Goal: Obtain resource: Obtain resource

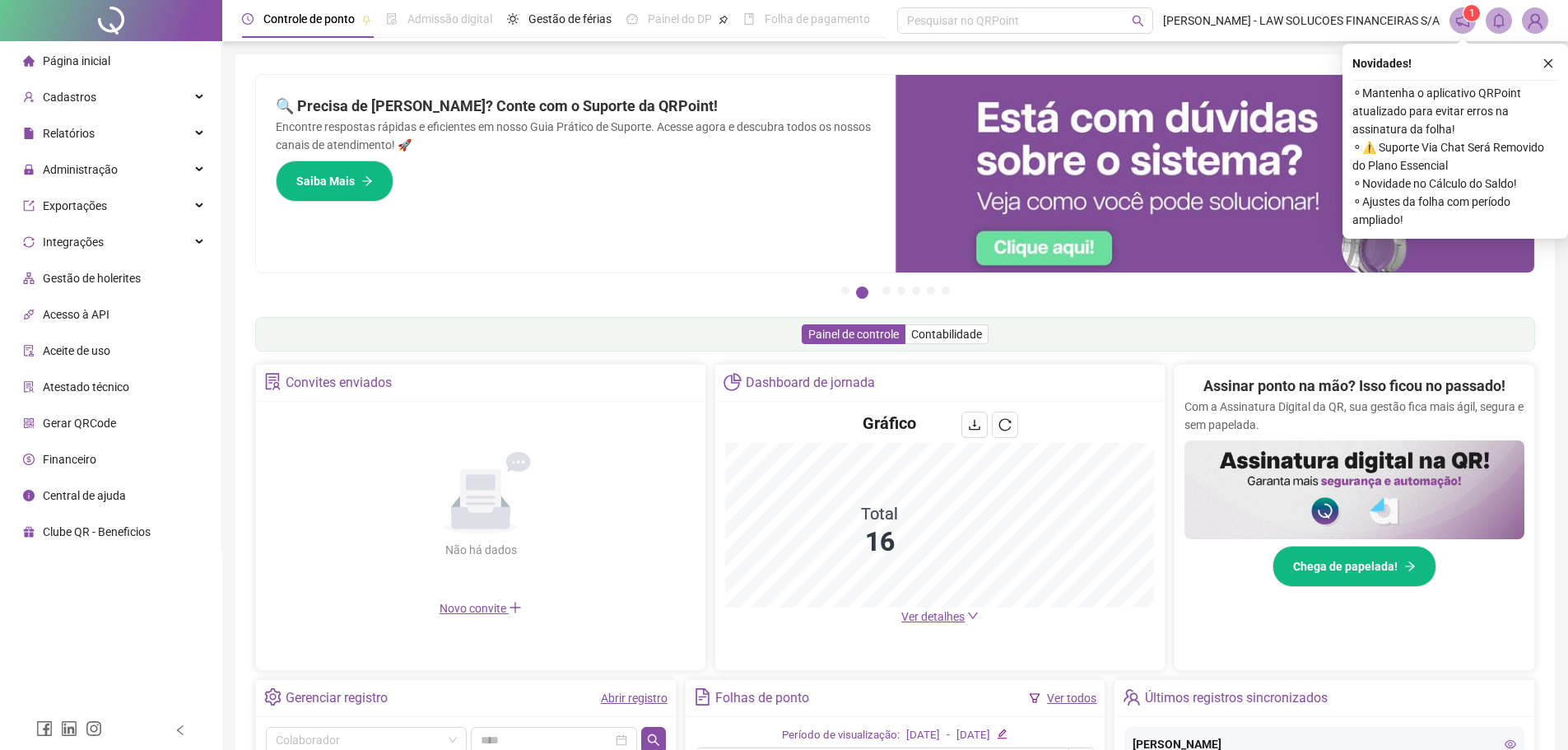
click at [99, 113] on div "Cadastros" at bounding box center [110, 97] width 215 height 33
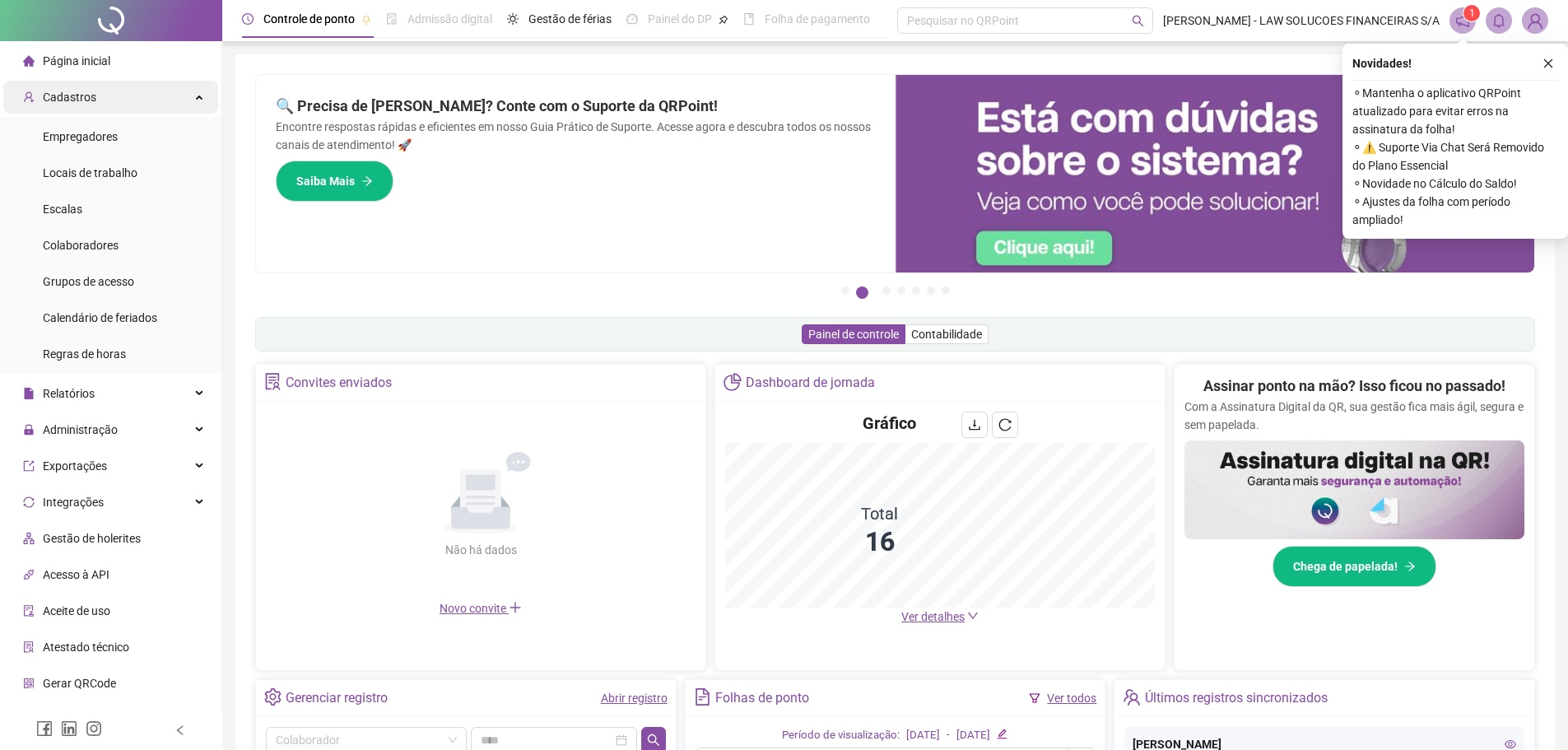
click at [90, 101] on span "Cadastros" at bounding box center [70, 97] width 54 height 13
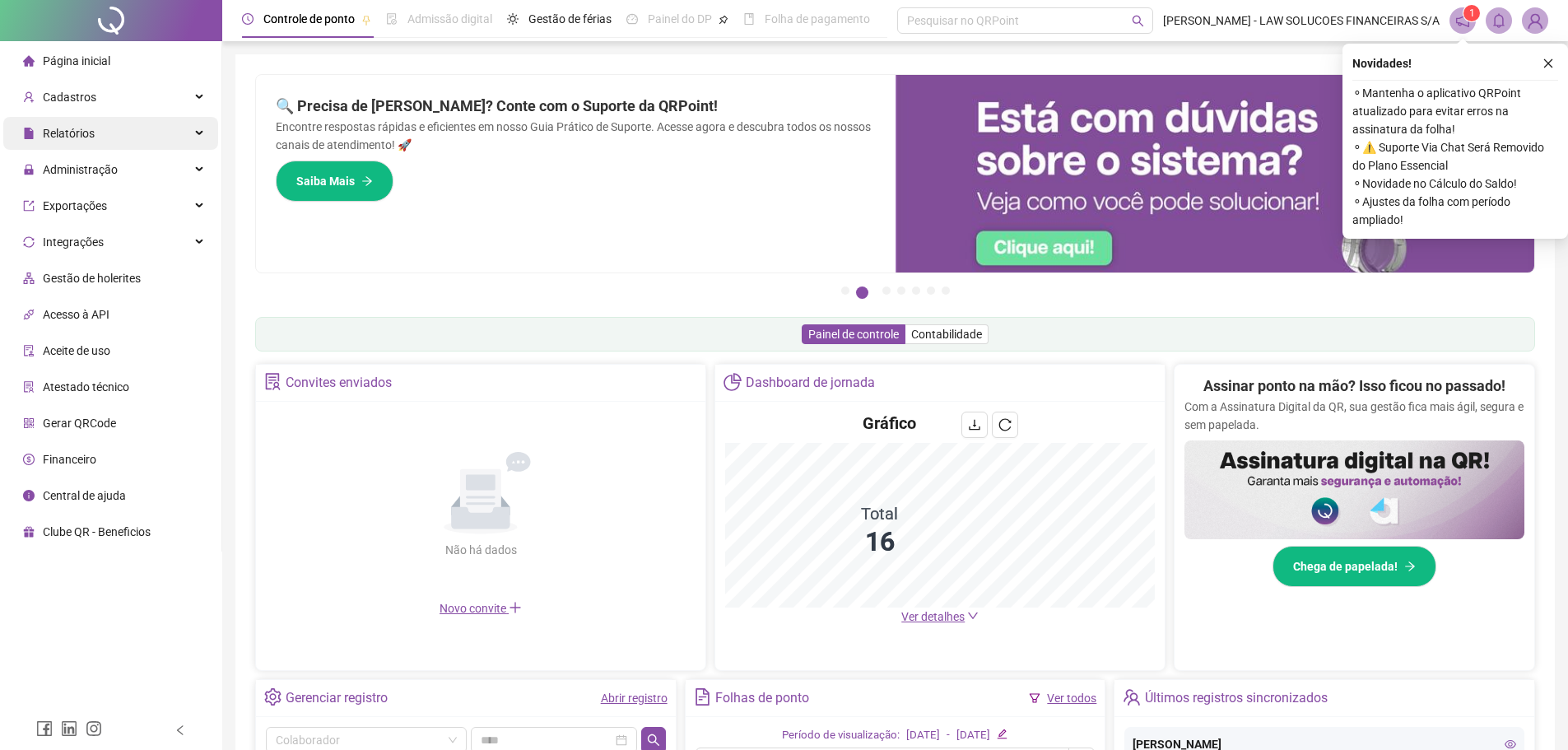
click at [93, 128] on span "Relatórios" at bounding box center [69, 133] width 52 height 13
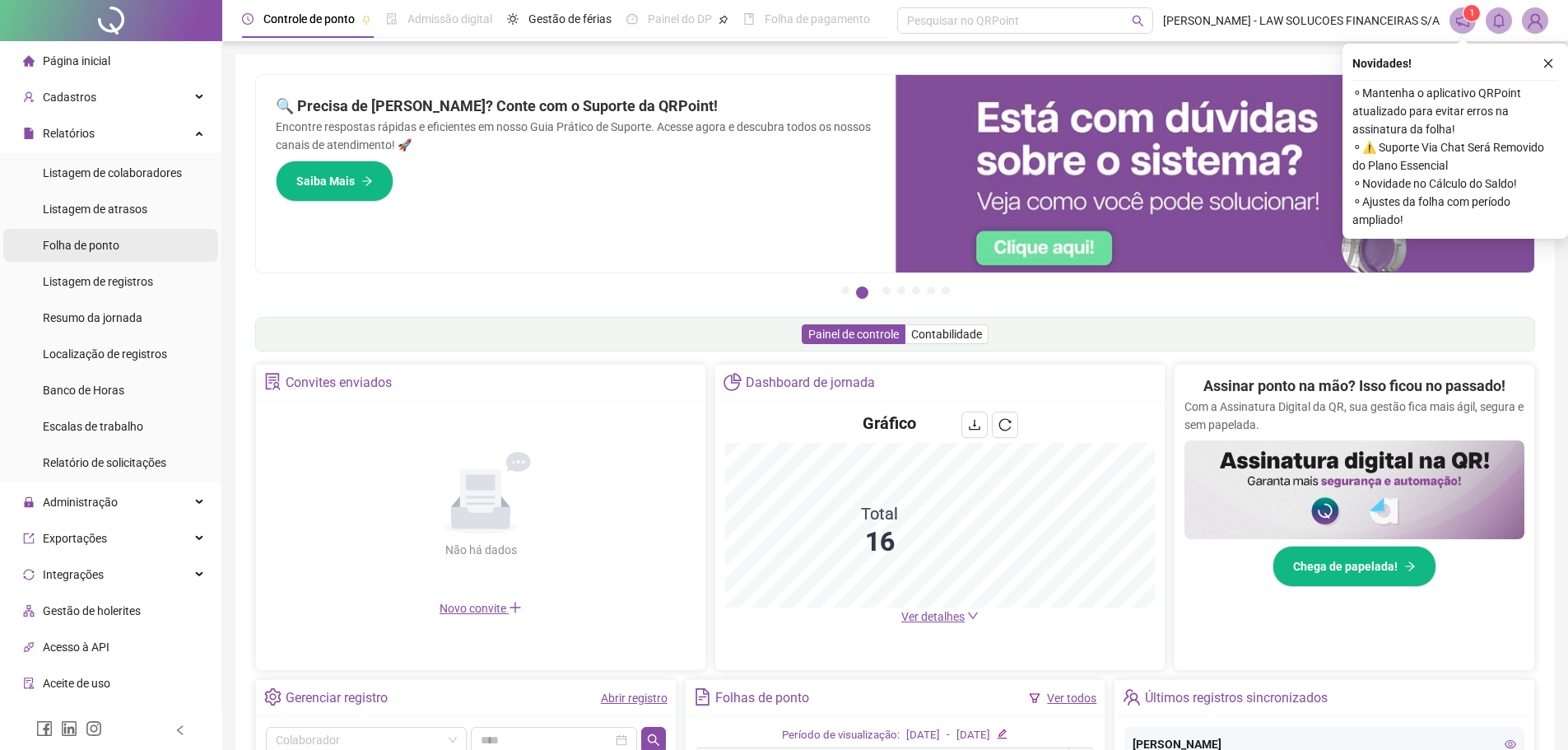
click at [123, 248] on li "Folha de ponto" at bounding box center [110, 245] width 215 height 33
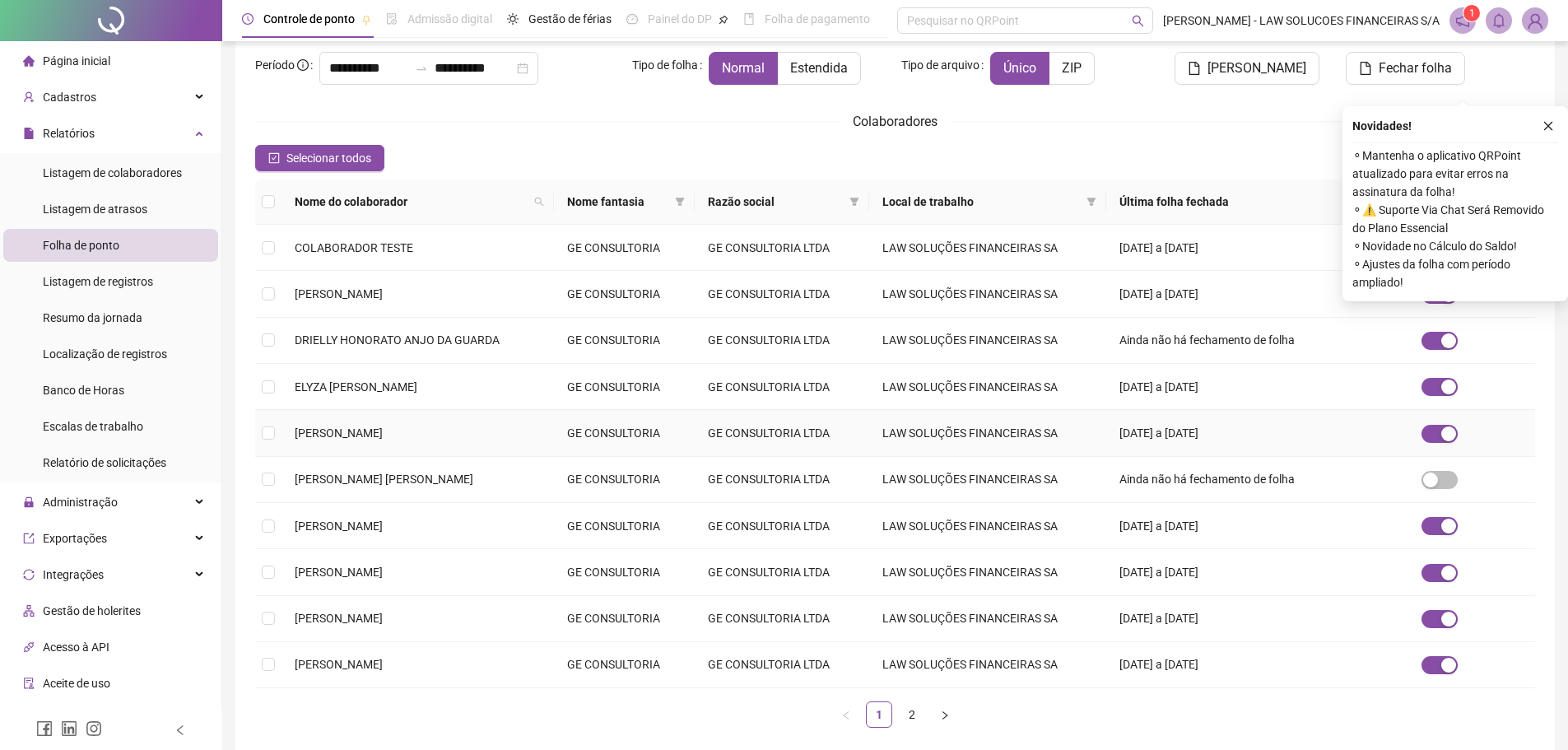
scroll to position [183, 0]
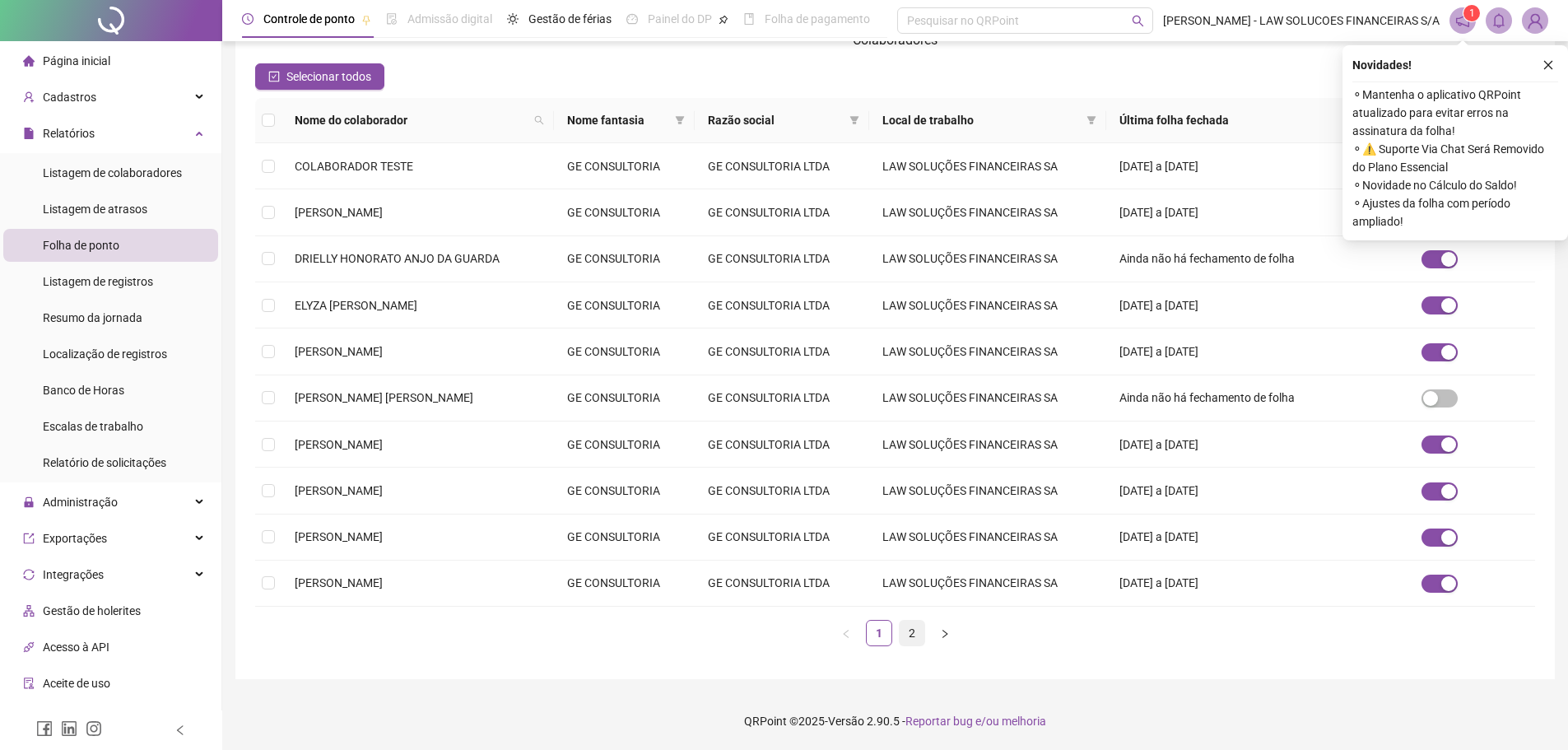
click at [902, 633] on link "2" at bounding box center [911, 633] width 25 height 25
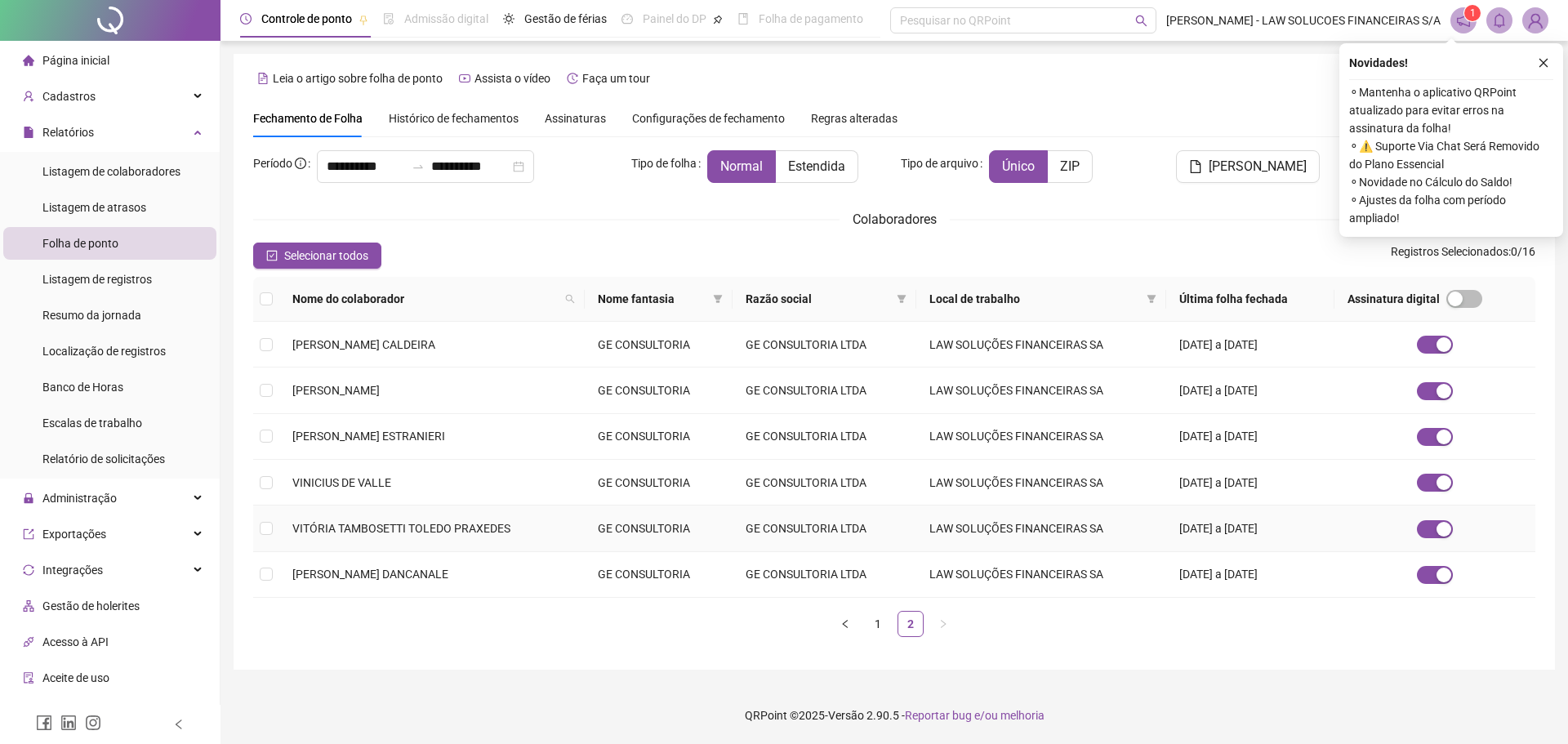
click at [281, 535] on td "VITÓRIA TAMBOSETTI TOLEDO PRAXEDES" at bounding box center [432, 529] width 305 height 46
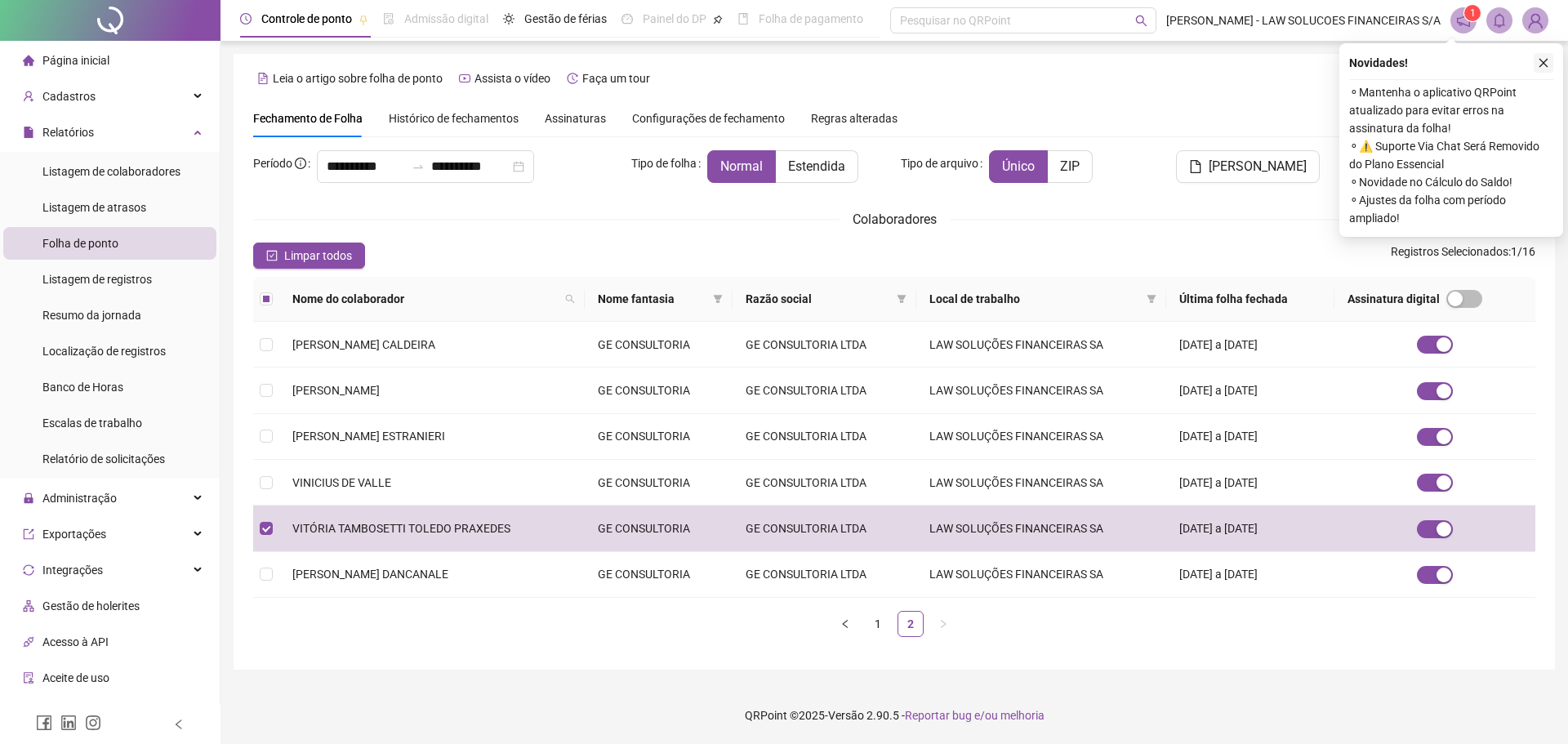
click at [1540, 62] on icon "close" at bounding box center [1544, 63] width 12 height 12
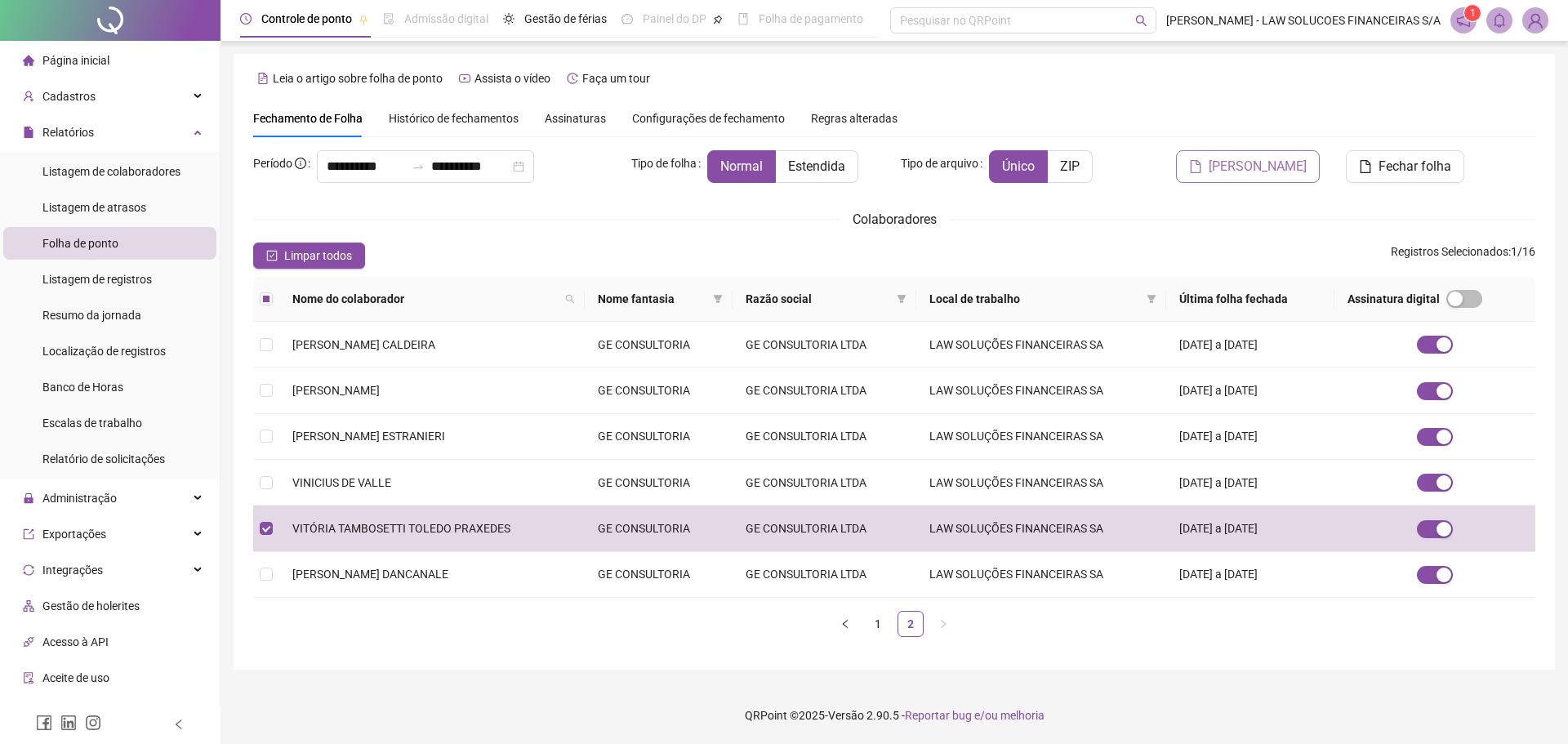
drag, startPoint x: 1264, startPoint y: 166, endPoint x: 1248, endPoint y: 169, distance: 16.3
click at [1248, 169] on span "[PERSON_NAME]" at bounding box center [1258, 167] width 98 height 20
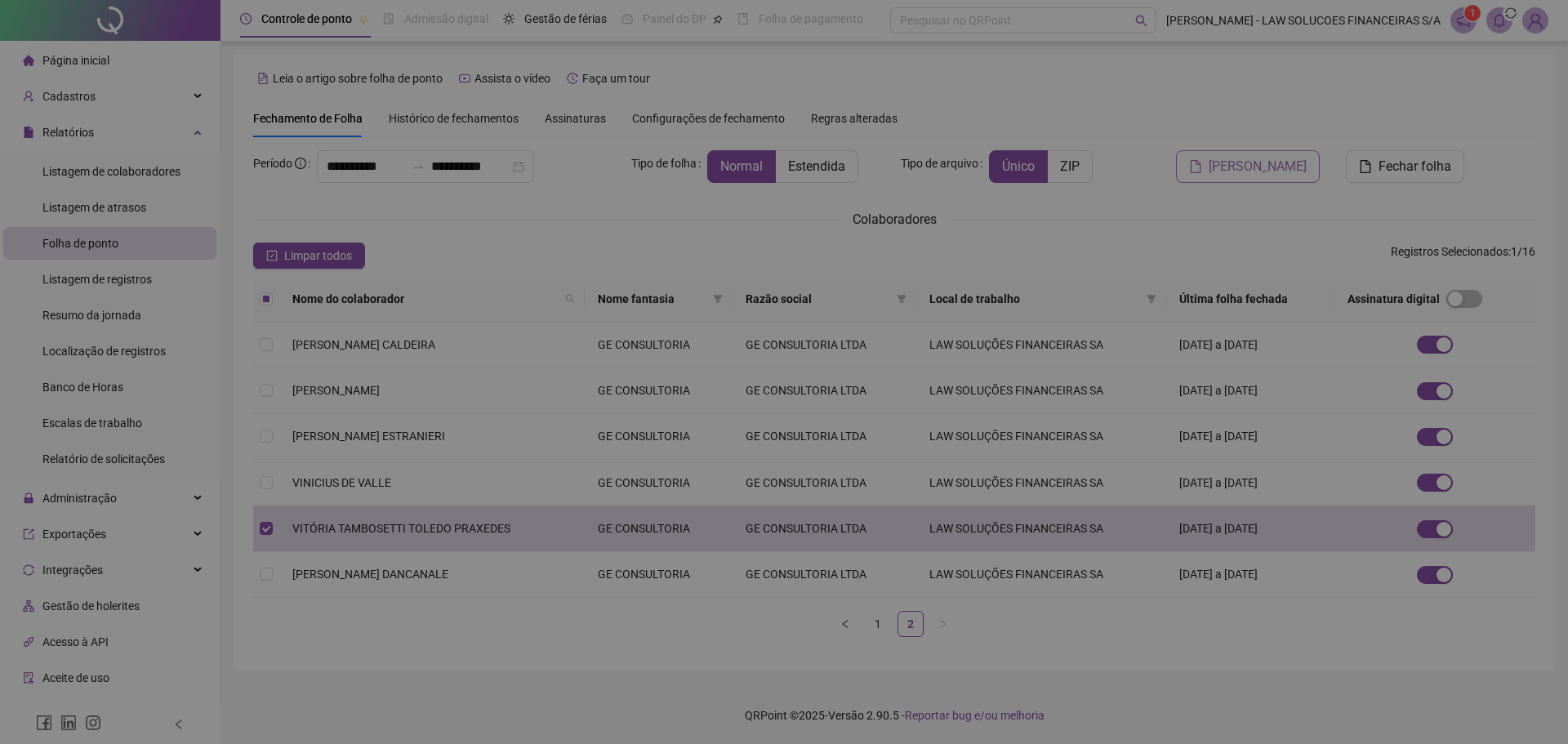
click at [1248, 169] on div "Gerando espelhos de ponto Os espelhos de ponto estão sendo gerados e será notif…" at bounding box center [784, 372] width 1568 height 744
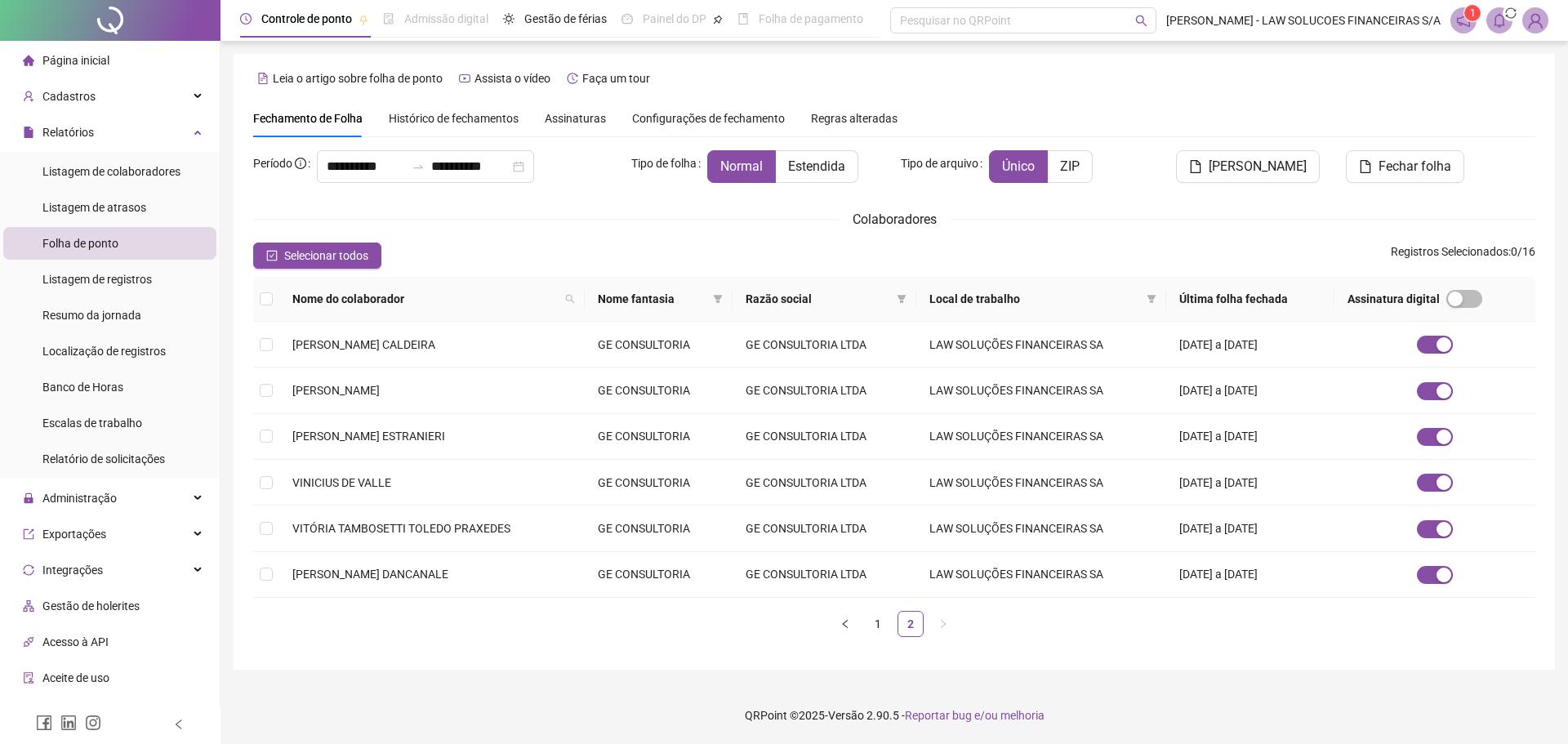
click at [869, 167] on div "Normal Estendida" at bounding box center [797, 167] width 181 height 33
click at [835, 167] on span "Estendida" at bounding box center [817, 167] width 58 height 16
click at [1269, 171] on span "[PERSON_NAME]" at bounding box center [1258, 167] width 98 height 20
click at [1516, 20] on div "1 1" at bounding box center [1500, 20] width 98 height 26
click at [1505, 30] on span at bounding box center [1500, 20] width 26 height 26
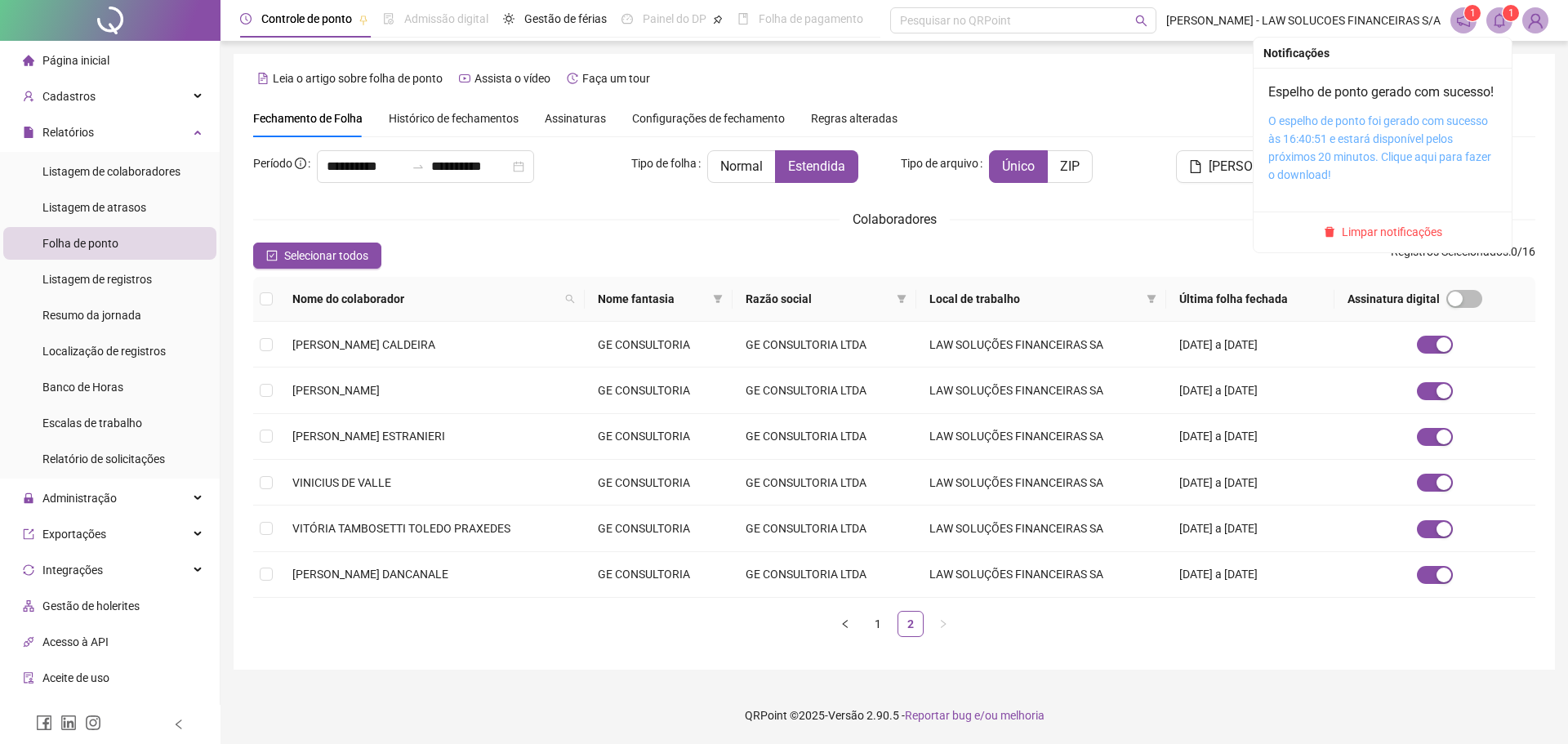
click at [1341, 170] on link "O espelho de ponto foi gerado com sucesso às 16:40:51 e estará disponível pelos…" at bounding box center [1380, 148] width 223 height 67
